Goal: Task Accomplishment & Management: Manage account settings

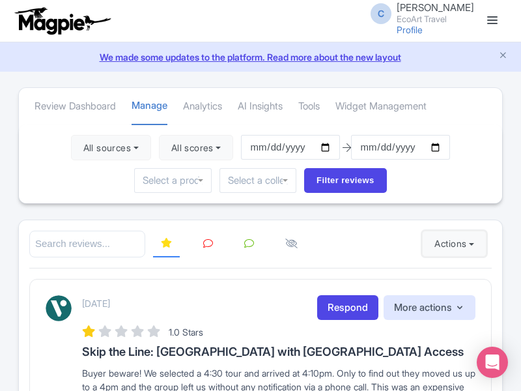
click at [451, 244] on button "Actions" at bounding box center [454, 244] width 64 height 26
click at [0, 0] on link "Import new reviews" at bounding box center [0, 0] width 0 height 0
